Goal: Task Accomplishment & Management: Complete application form

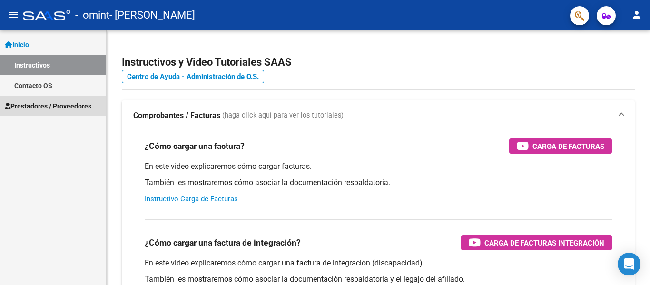
click at [60, 101] on span "Prestadores / Proveedores" at bounding box center [48, 106] width 87 height 10
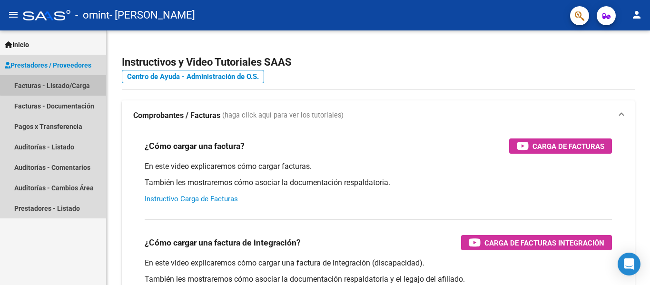
click at [59, 80] on link "Facturas - Listado/Carga" at bounding box center [53, 85] width 106 height 20
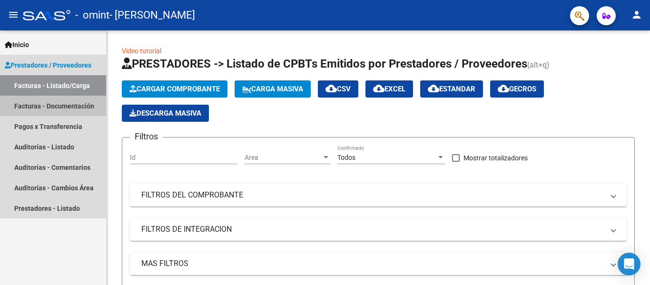
click at [58, 107] on link "Facturas - Documentación" at bounding box center [53, 106] width 106 height 20
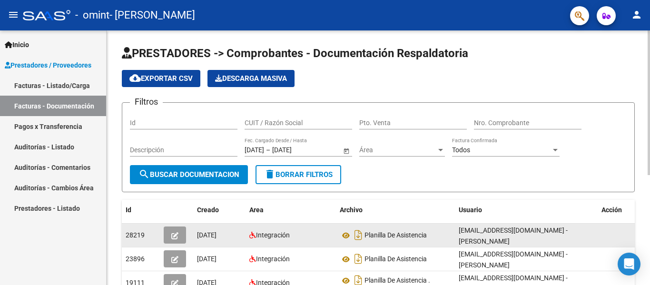
click at [458, 232] on datatable-body-cell "[EMAIL_ADDRESS][DOMAIN_NAME] - [PERSON_NAME]" at bounding box center [526, 235] width 143 height 23
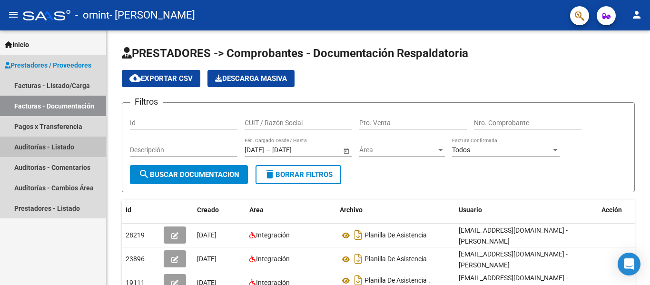
click at [35, 145] on link "Auditorías - Listado" at bounding box center [53, 147] width 106 height 20
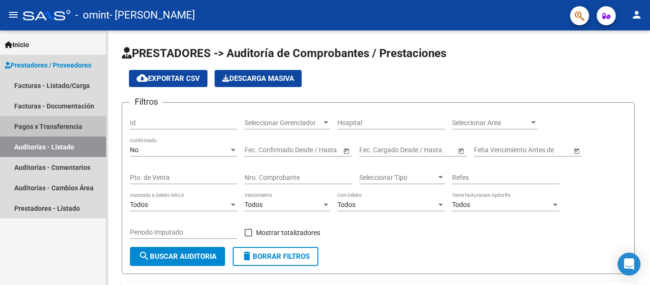
click at [51, 128] on link "Pagos x Transferencia" at bounding box center [53, 126] width 106 height 20
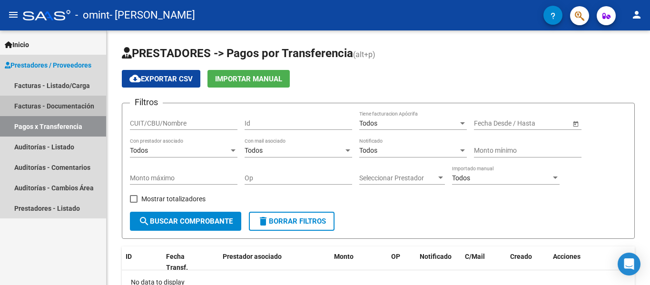
click at [62, 103] on link "Facturas - Documentación" at bounding box center [53, 106] width 106 height 20
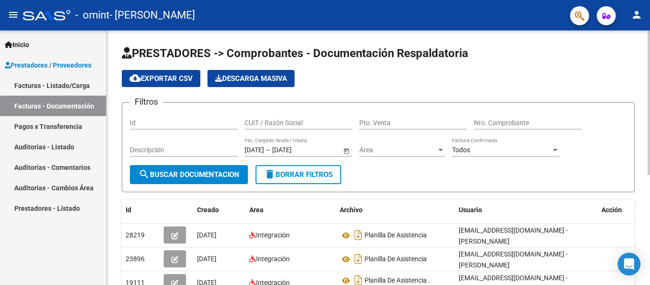
scroll to position [194, 0]
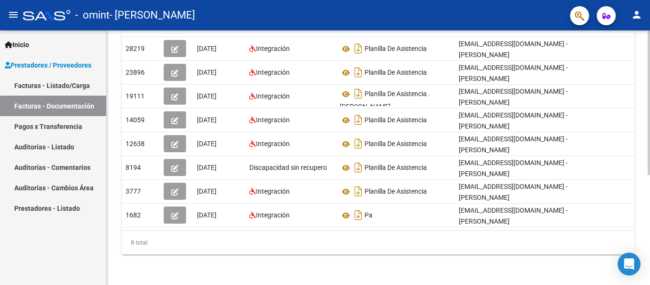
click at [649, 270] on div at bounding box center [648, 157] width 2 height 254
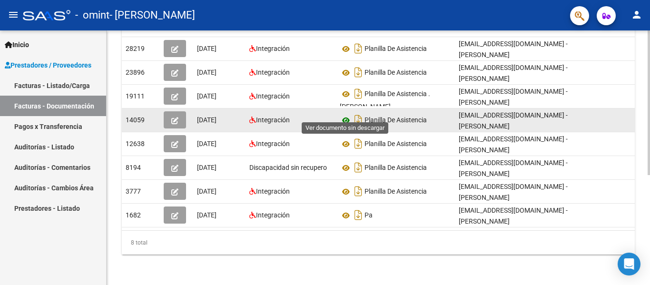
click at [343, 115] on icon at bounding box center [346, 120] width 12 height 11
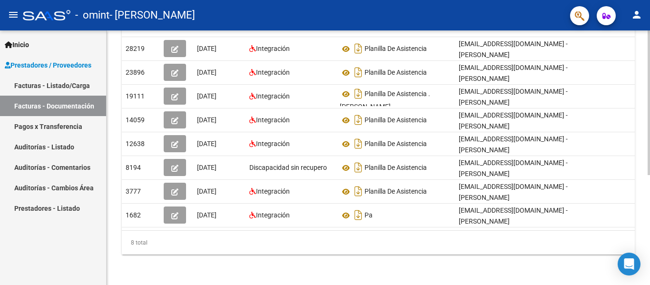
scroll to position [0, 0]
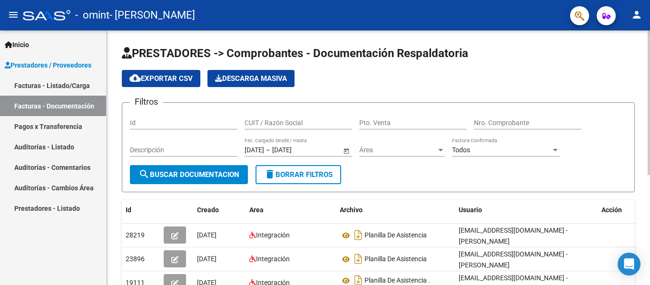
click at [649, 46] on div at bounding box center [648, 157] width 2 height 254
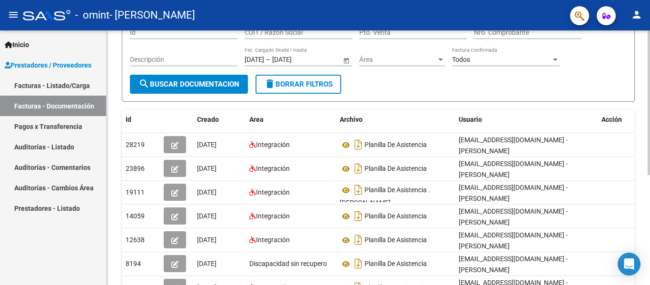
scroll to position [113, 0]
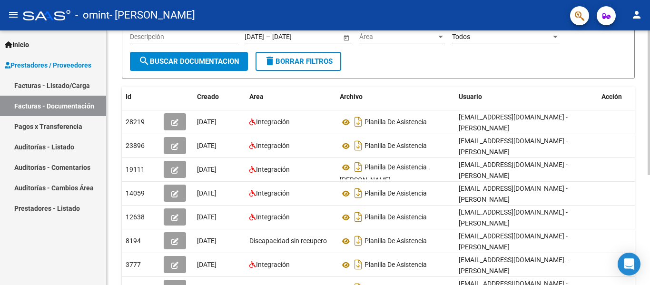
click at [649, 193] on div at bounding box center [648, 170] width 2 height 145
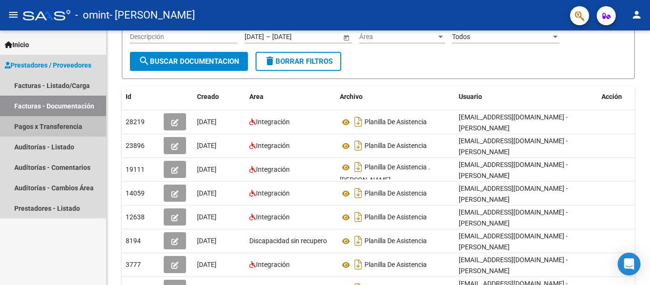
click at [47, 122] on link "Pagos x Transferencia" at bounding box center [53, 126] width 106 height 20
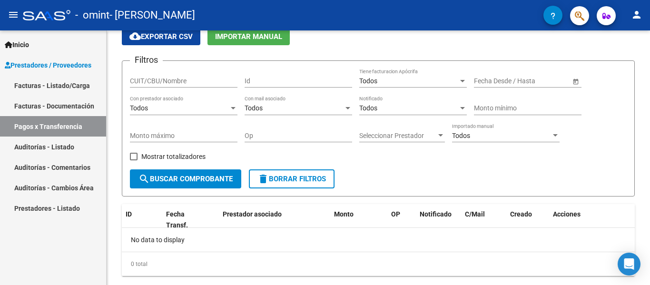
scroll to position [64, 0]
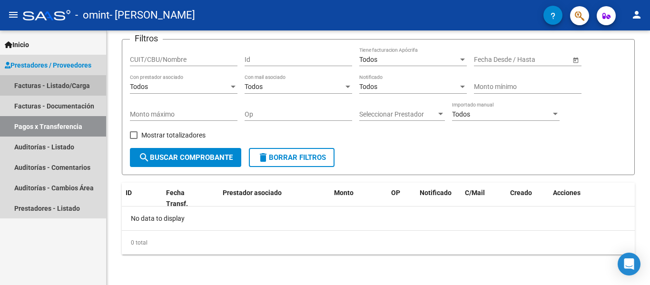
click at [55, 91] on link "Facturas - Listado/Carga" at bounding box center [53, 85] width 106 height 20
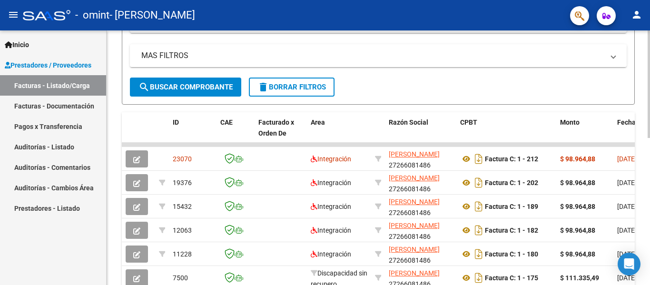
scroll to position [237, 0]
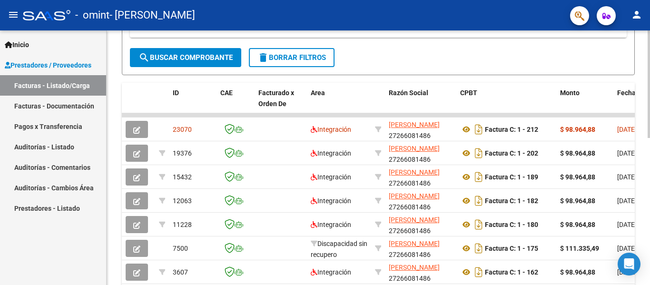
click at [649, 170] on div at bounding box center [648, 187] width 2 height 108
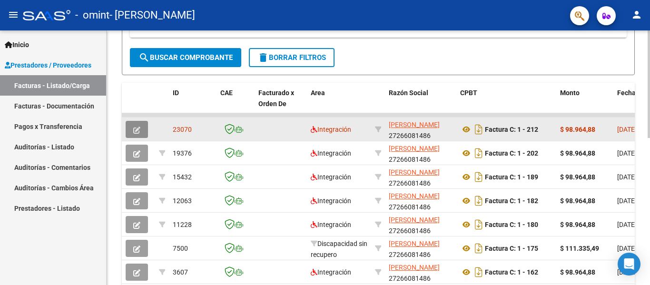
click at [142, 125] on button "button" at bounding box center [137, 129] width 22 height 17
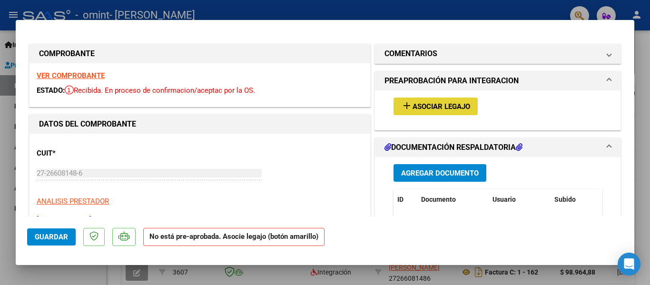
click at [451, 110] on span "Asociar Legajo" at bounding box center [441, 106] width 58 height 9
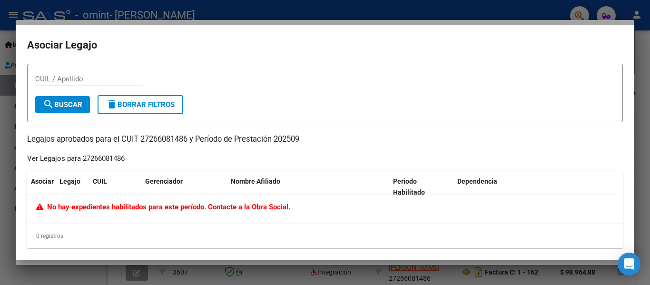
click at [648, 94] on div at bounding box center [325, 142] width 650 height 285
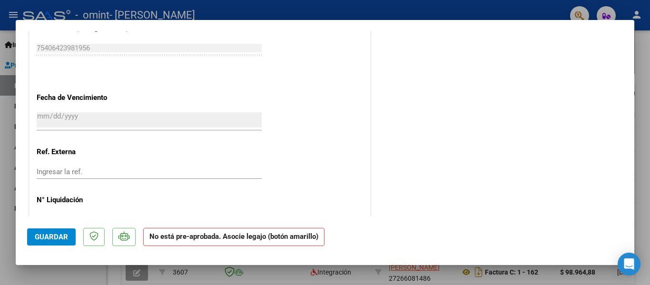
scroll to position [606, 0]
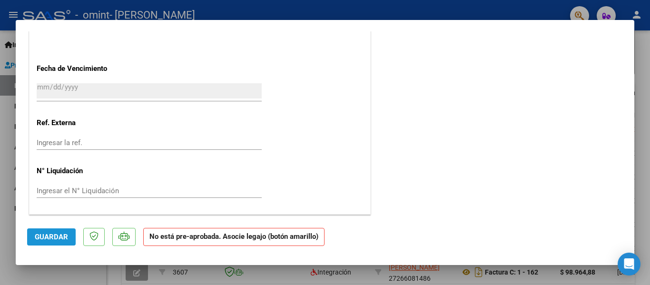
click at [66, 243] on button "Guardar" at bounding box center [51, 236] width 49 height 17
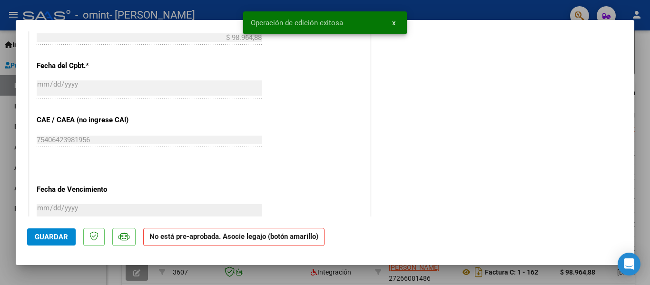
drag, startPoint x: 649, startPoint y: 78, endPoint x: 396, endPoint y: 22, distance: 259.1
click at [396, 22] on div "COMPROBANTE VER COMPROBANTE ESTADO: Recibida. En proceso de confirmacion/acepta…" at bounding box center [325, 142] width 650 height 285
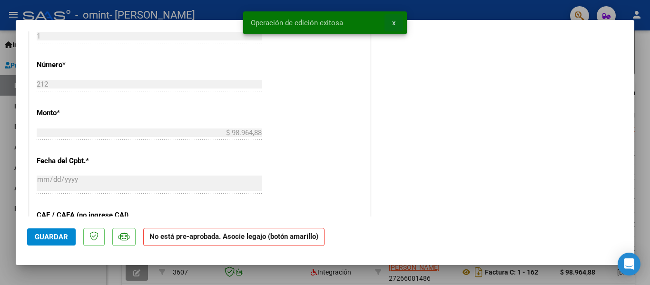
click at [396, 22] on button "x" at bounding box center [393, 22] width 19 height 17
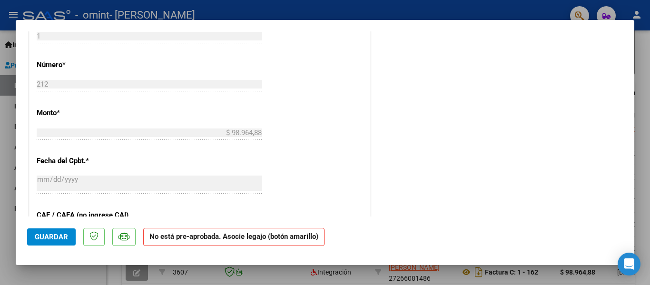
click at [13, 127] on div at bounding box center [325, 142] width 650 height 285
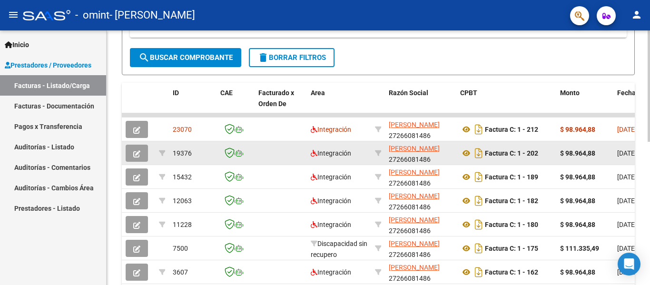
scroll to position [237, 0]
click at [134, 154] on icon "button" at bounding box center [136, 153] width 7 height 7
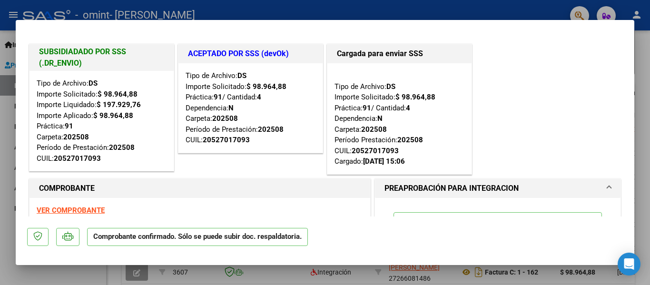
scroll to position [162, 0]
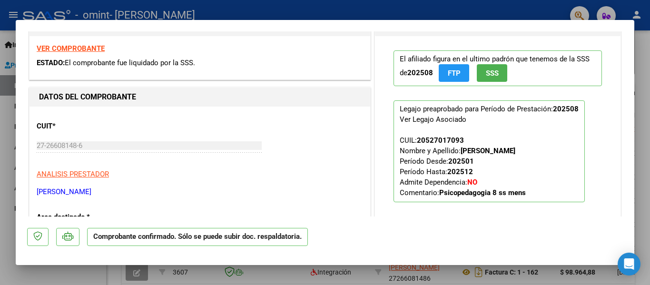
drag, startPoint x: 394, startPoint y: 139, endPoint x: 580, endPoint y: 149, distance: 186.7
click at [580, 149] on p "Legajo preaprobado para Período de Prestación: 202508 Ver Legajo Asociado CUIL:…" at bounding box center [488, 151] width 191 height 102
drag, startPoint x: 561, startPoint y: 150, endPoint x: 341, endPoint y: 155, distance: 220.3
click at [341, 155] on div "CUIT * 27-26608148-6 Ingresar CUIT ANALISIS PRESTADOR [PERSON_NAME] [PERSON_NAM…" at bounding box center [200, 156] width 326 height 84
drag, startPoint x: 584, startPoint y: 147, endPoint x: 397, endPoint y: 141, distance: 187.5
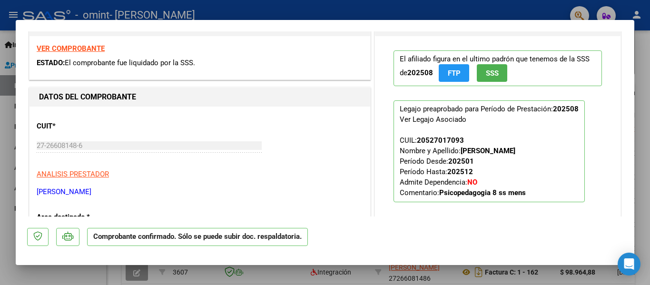
click at [397, 141] on p "Legajo preaprobado para Período de Prestación: 202508 Ver Legajo Asociado CUIL:…" at bounding box center [488, 151] width 191 height 102
copy span "CUIL: 20527017093 Nombre y Apellido: [PERSON_NAME]"
